Goal: Task Accomplishment & Management: Manage account settings

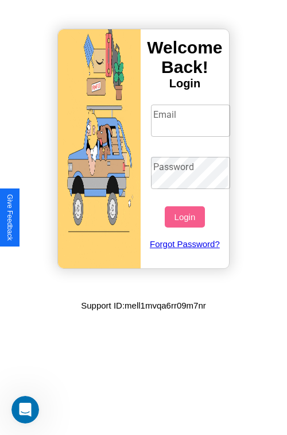
click at [192, 120] on input "Email" at bounding box center [191, 121] width 80 height 32
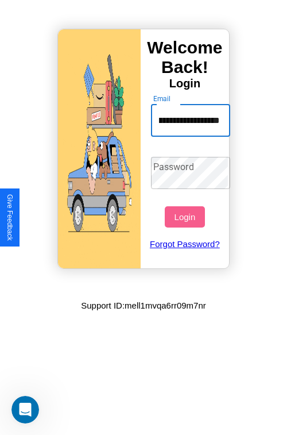
scroll to position [0, 58]
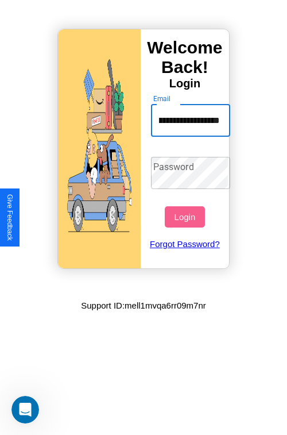
type input "**********"
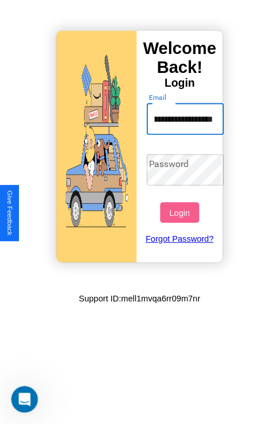
scroll to position [0, 0]
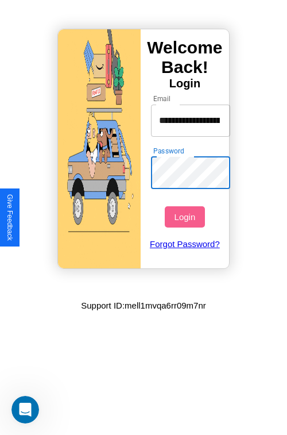
click at [186, 217] on button "Login" at bounding box center [185, 216] width 40 height 21
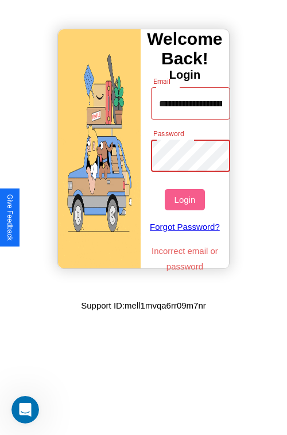
click at [186, 199] on button "Login" at bounding box center [185, 199] width 40 height 21
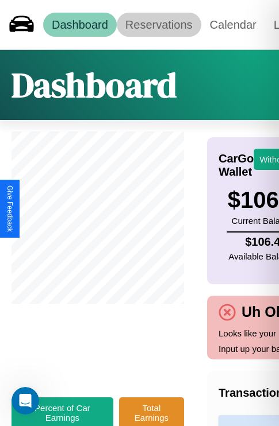
click at [159, 24] on link "Reservations" at bounding box center [159, 25] width 84 height 24
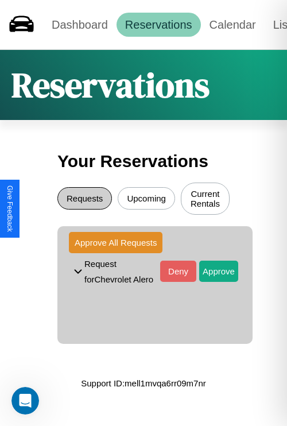
click at [84, 200] on button "Requests" at bounding box center [84, 198] width 55 height 22
click at [210, 273] on button "Approve" at bounding box center [218, 271] width 39 height 21
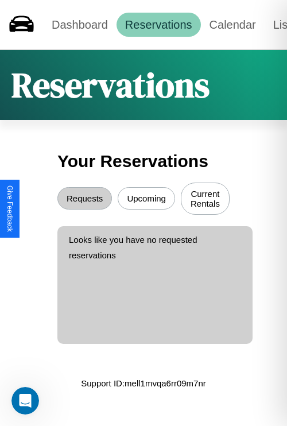
click at [146, 200] on button "Upcoming" at bounding box center [146, 198] width 57 height 22
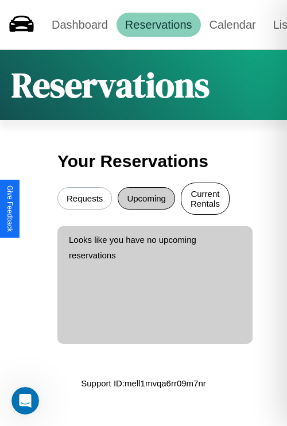
click at [205, 200] on button "Current Rentals" at bounding box center [205, 199] width 49 height 32
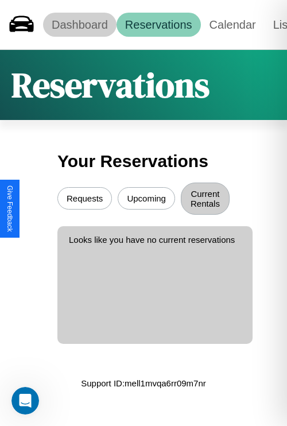
click at [79, 24] on link "Dashboard" at bounding box center [80, 25] width 74 height 24
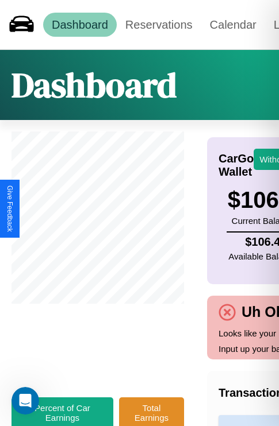
scroll to position [0, 135]
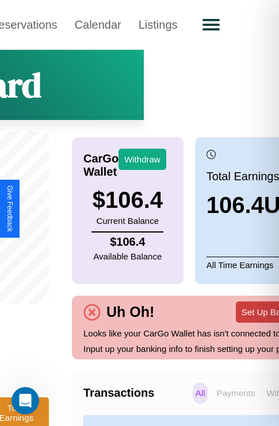
click at [240, 320] on button "Set Up Bank Info" at bounding box center [274, 312] width 76 height 21
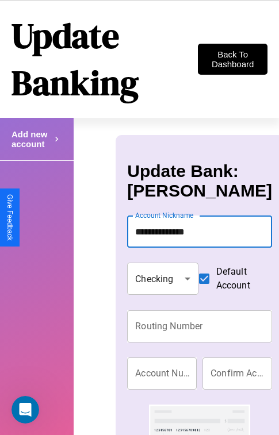
type input "**********"
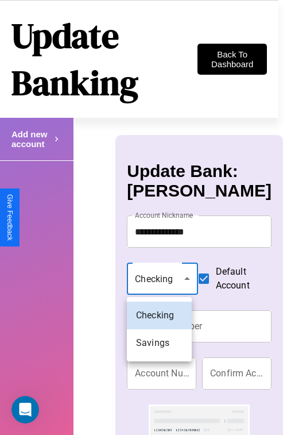
click at [159, 280] on div at bounding box center [143, 217] width 287 height 435
